Goal: Information Seeking & Learning: Learn about a topic

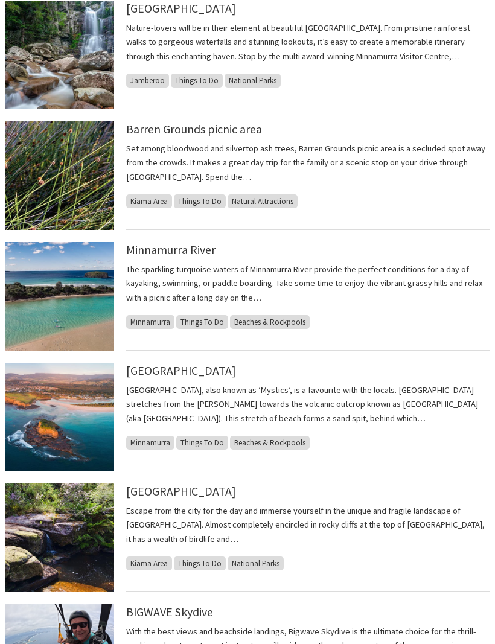
scroll to position [598, 0]
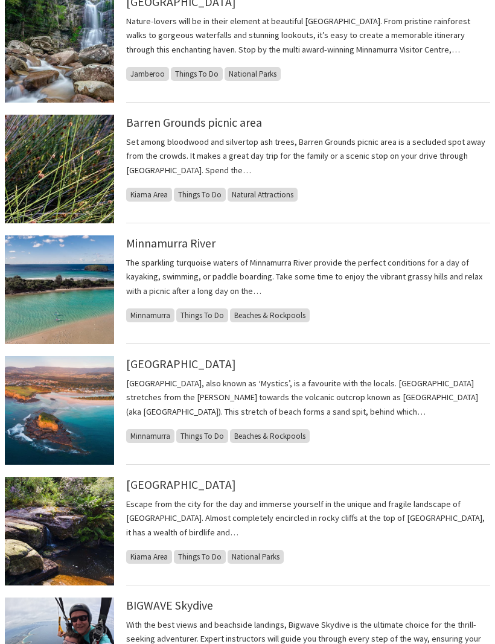
click at [260, 384] on p "[GEOGRAPHIC_DATA], also known as ‘Mystics’, is a favourite with the locals. [GE…" at bounding box center [308, 398] width 364 height 42
click at [201, 367] on link "Minnamurra Beach" at bounding box center [181, 364] width 110 height 14
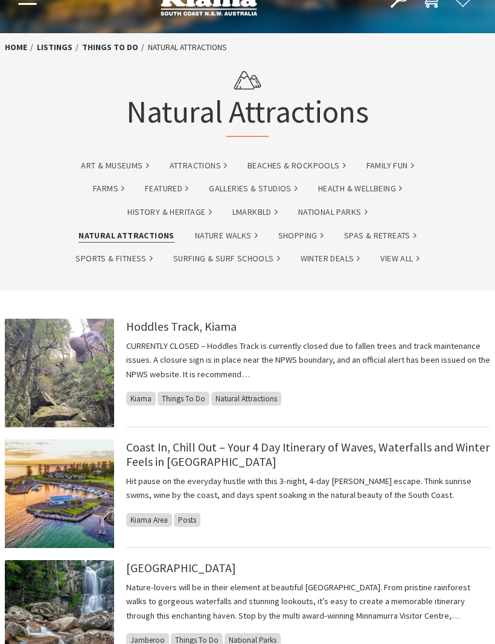
scroll to position [0, 0]
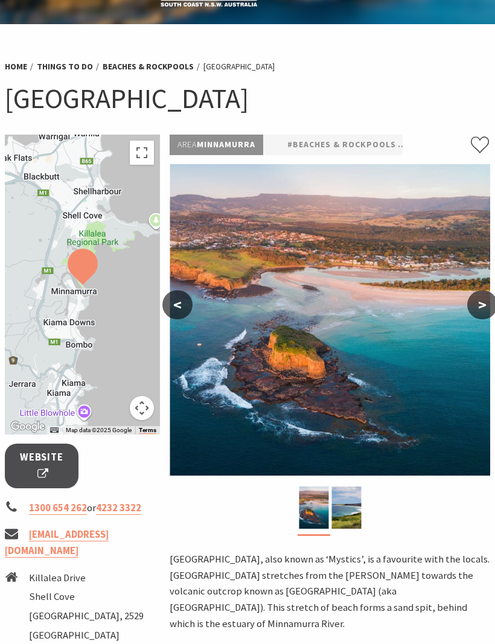
scroll to position [38, 0]
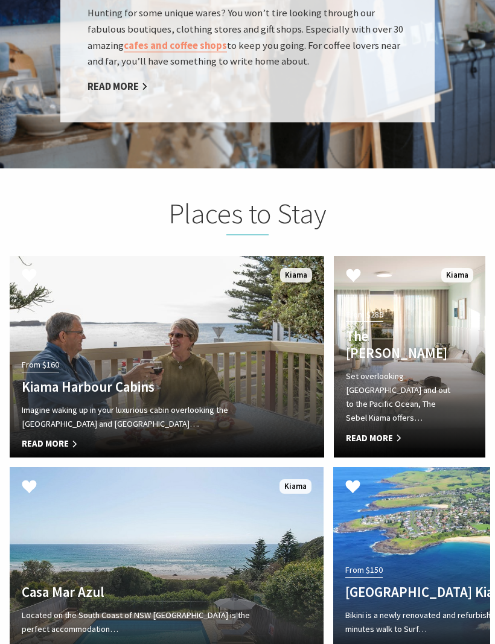
scroll to position [2382, 0]
click at [373, 431] on span "Read More" at bounding box center [398, 438] width 104 height 14
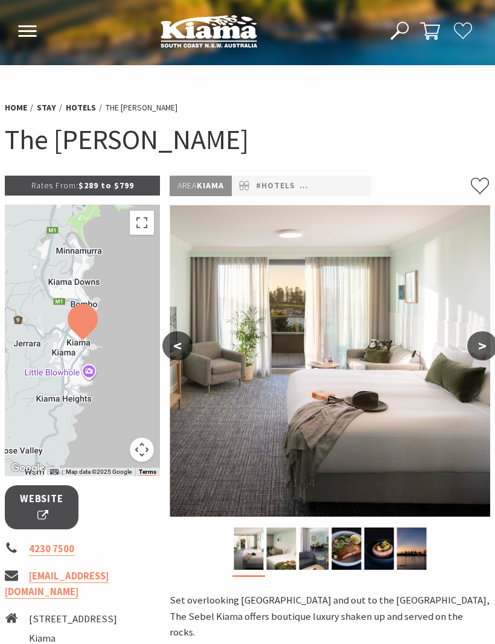
click at [478, 348] on button ">" at bounding box center [482, 346] width 30 height 29
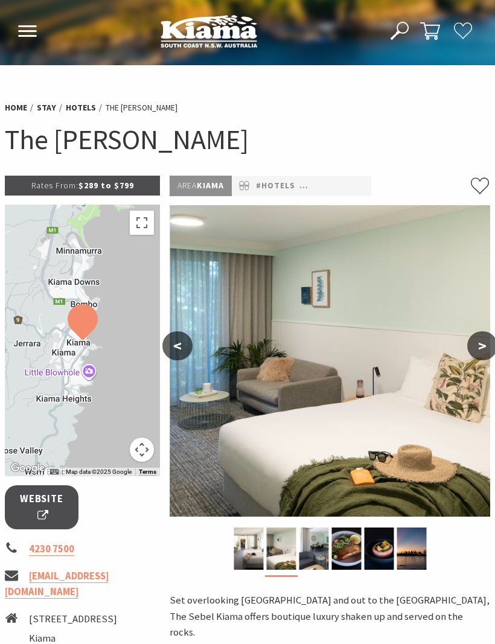
click at [481, 341] on button ">" at bounding box center [482, 346] width 30 height 29
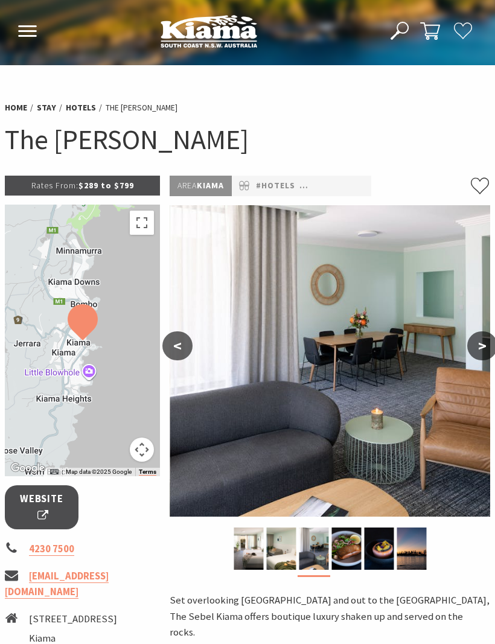
click at [487, 346] on button ">" at bounding box center [482, 346] width 30 height 29
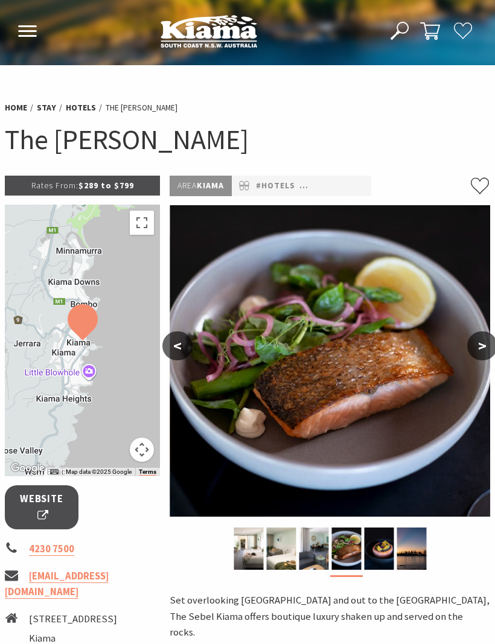
click at [481, 348] on button ">" at bounding box center [482, 346] width 30 height 29
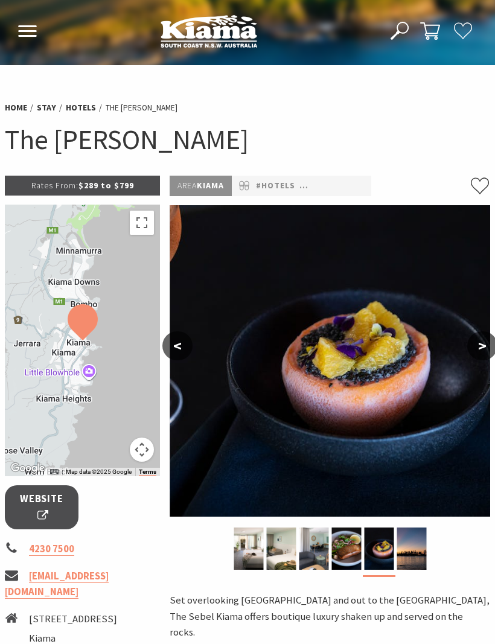
click at [490, 353] on button ">" at bounding box center [482, 346] width 30 height 29
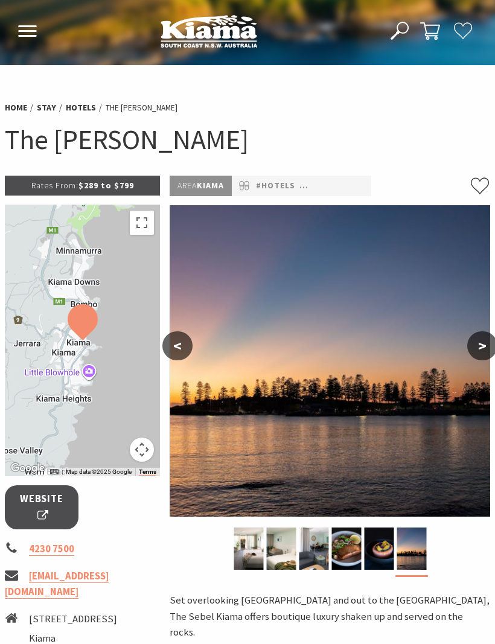
click at [488, 344] on button ">" at bounding box center [482, 346] width 30 height 29
click at [480, 345] on button ">" at bounding box center [482, 346] width 30 height 29
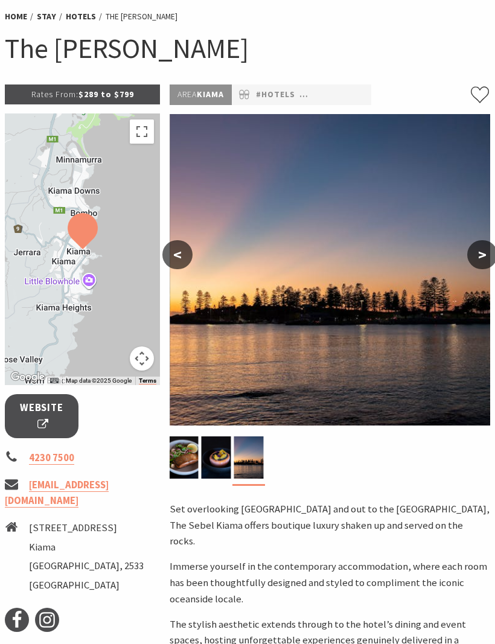
scroll to position [91, 0]
click at [179, 246] on button "<" at bounding box center [177, 255] width 30 height 29
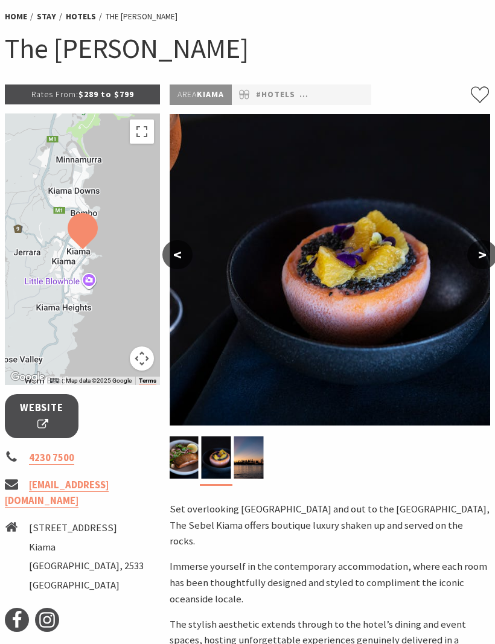
scroll to position [91, 0]
click at [185, 254] on button "<" at bounding box center [177, 254] width 30 height 29
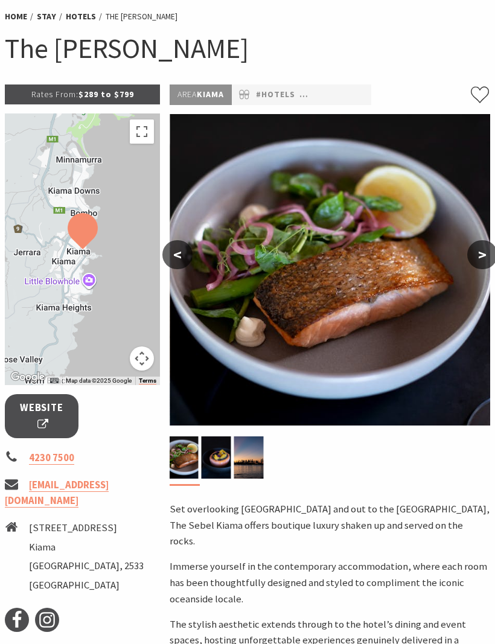
click at [188, 255] on button "<" at bounding box center [177, 254] width 30 height 29
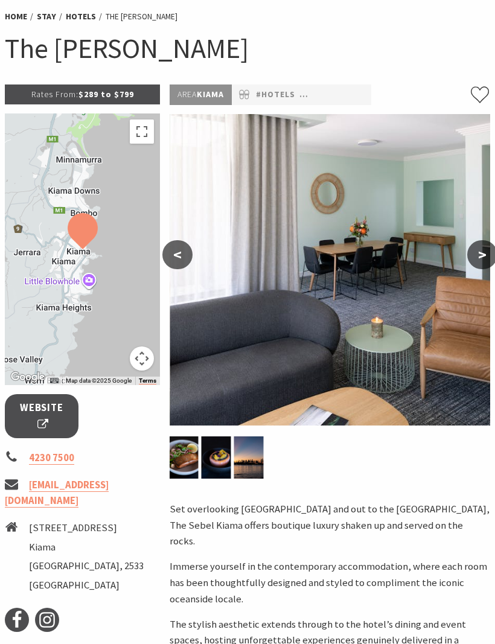
click at [179, 248] on button "<" at bounding box center [177, 254] width 30 height 29
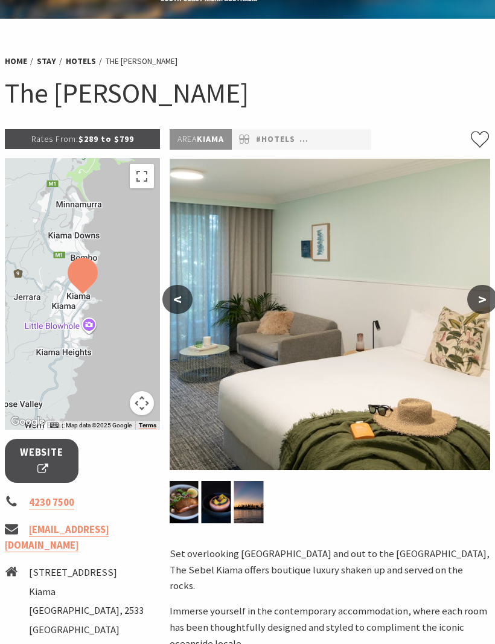
scroll to position [0, 0]
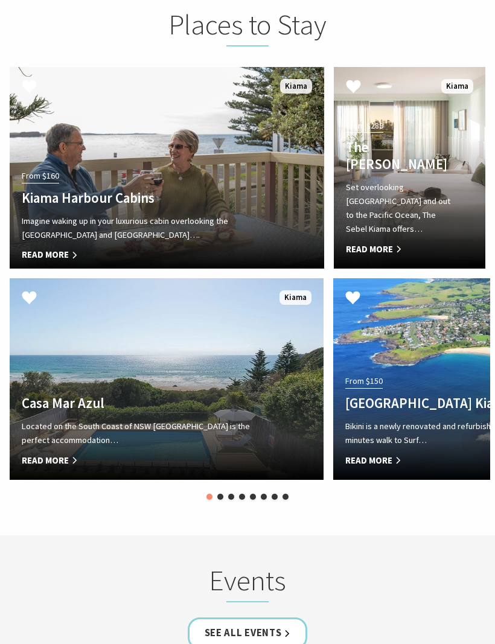
scroll to position [3005, 0]
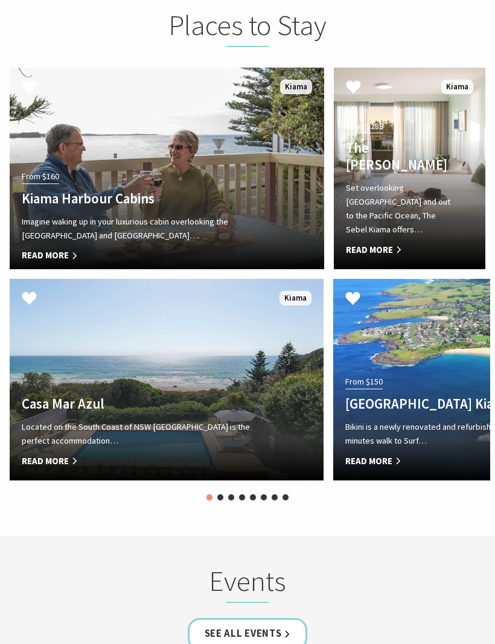
click at [220, 495] on button "2" at bounding box center [220, 498] width 6 height 6
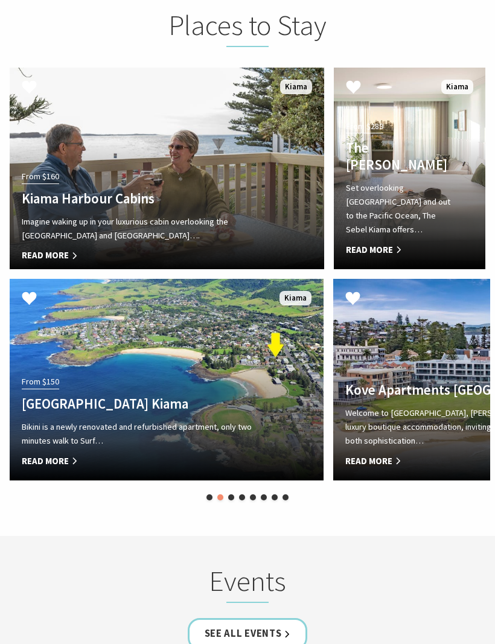
click at [265, 474] on section "Places to Stay From $160 [GEOGRAPHIC_DATA] Cabins Imagine waking up in your lux…" at bounding box center [247, 258] width 495 height 556
click at [232, 495] on button "3" at bounding box center [231, 498] width 6 height 6
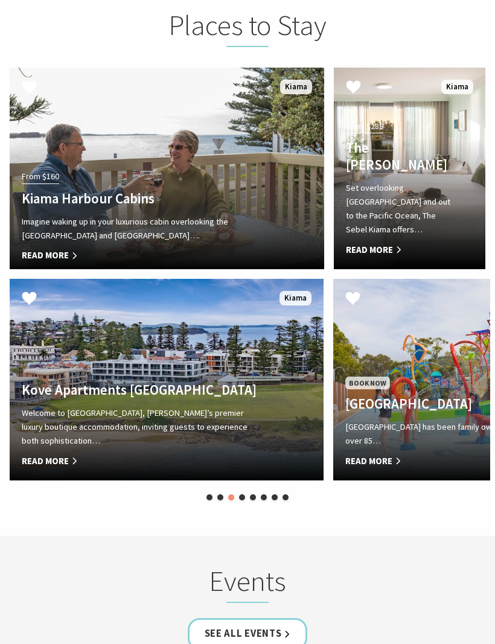
click at [245, 495] on button "4" at bounding box center [242, 498] width 6 height 6
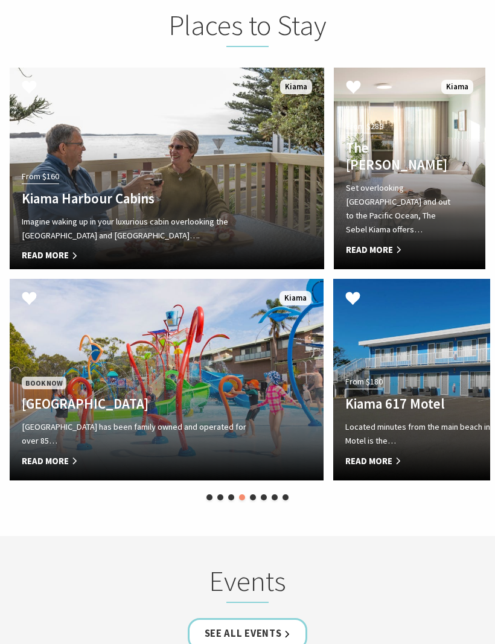
click at [254, 492] on li "5" at bounding box center [253, 500] width 6 height 16
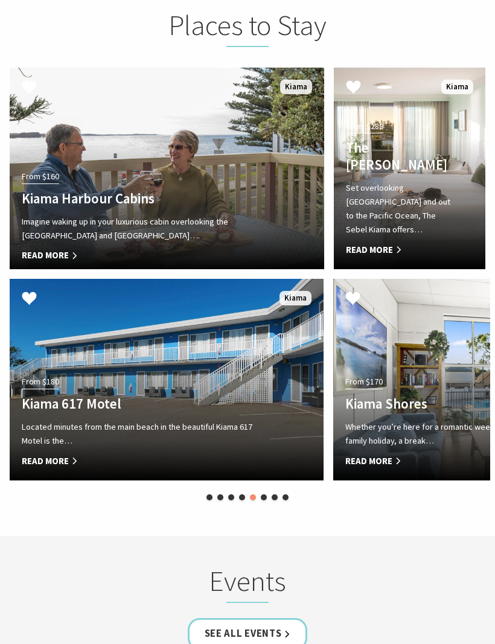
click at [265, 495] on button "6" at bounding box center [264, 498] width 6 height 6
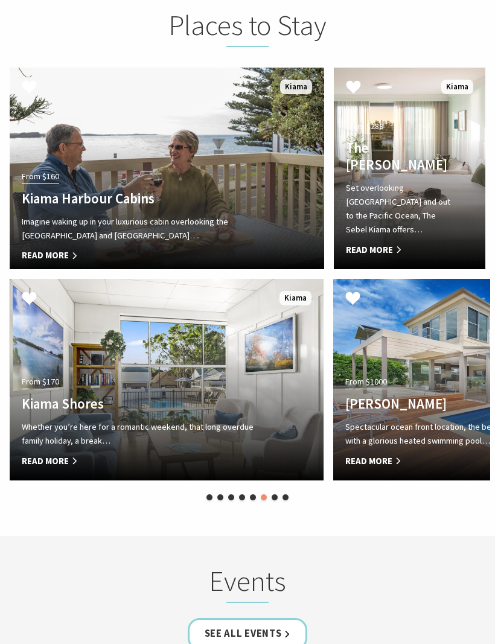
click at [273, 495] on button "7" at bounding box center [275, 498] width 6 height 6
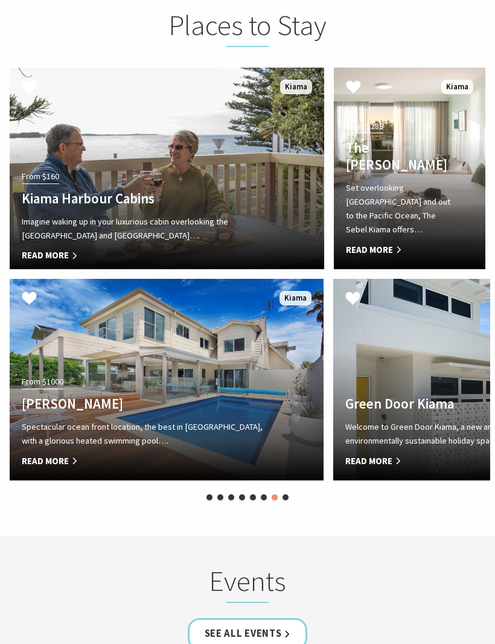
click at [288, 492] on li "8" at bounding box center [286, 500] width 6 height 16
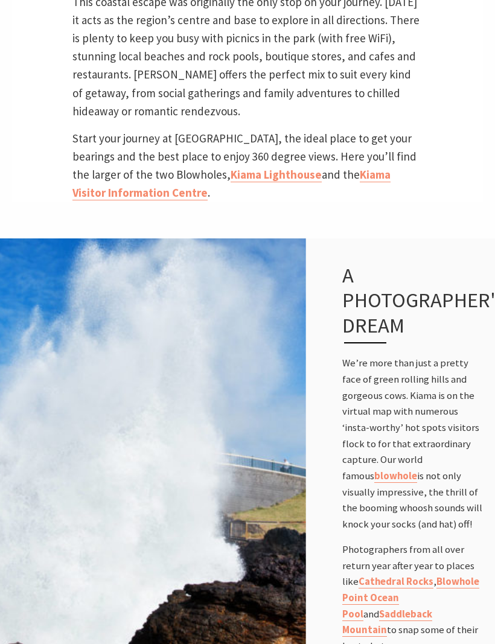
scroll to position [636, 0]
